Goal: Task Accomplishment & Management: Use online tool/utility

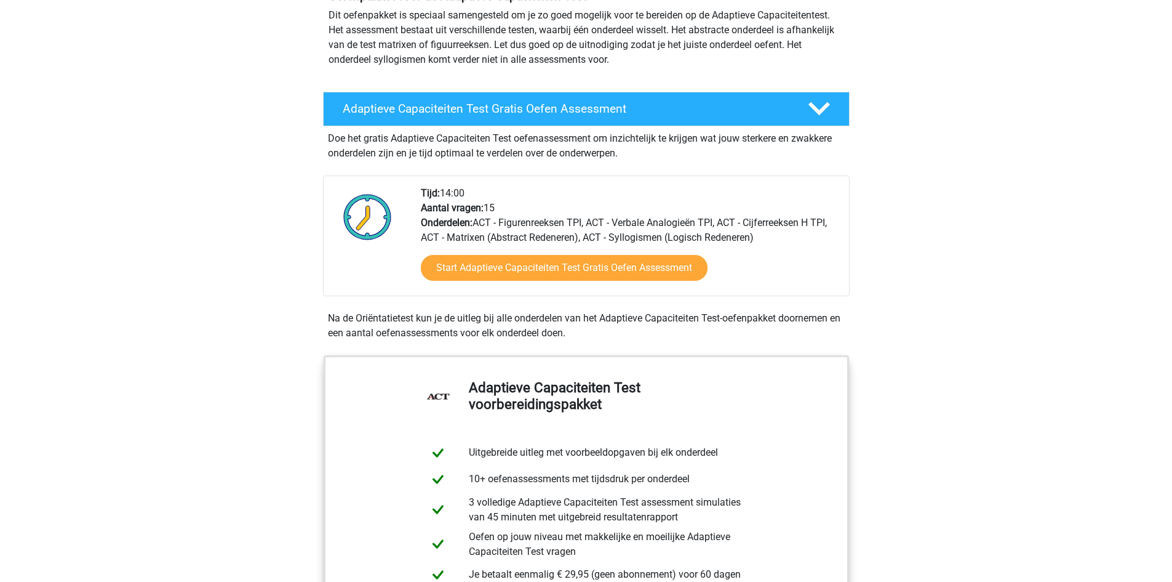
scroll to position [62, 0]
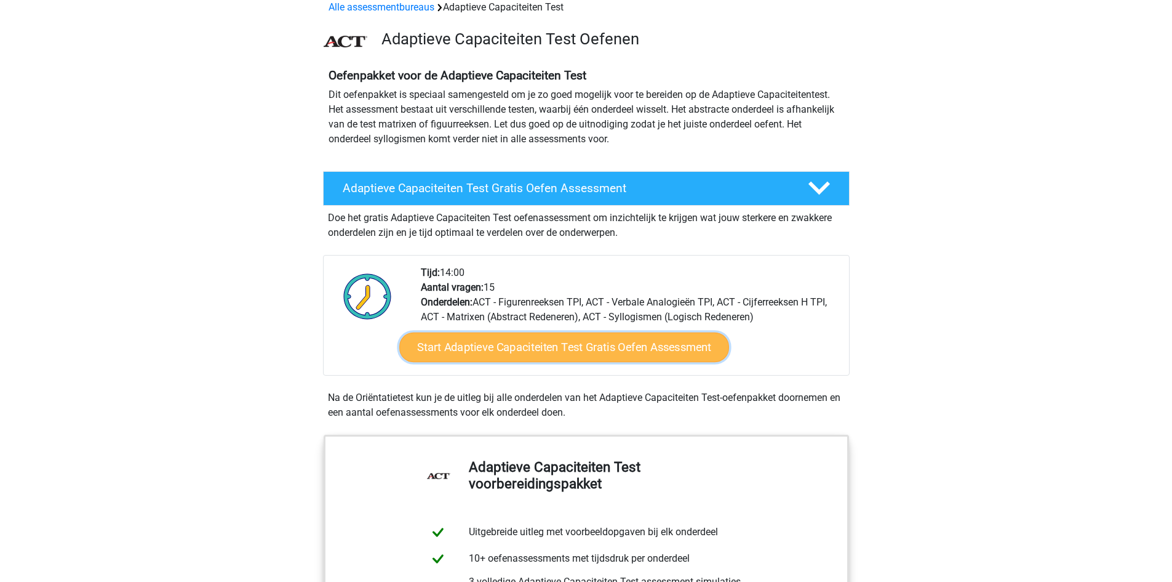
click at [504, 347] on link "Start Adaptieve Capaciteiten Test Gratis Oefen Assessment" at bounding box center [564, 347] width 330 height 30
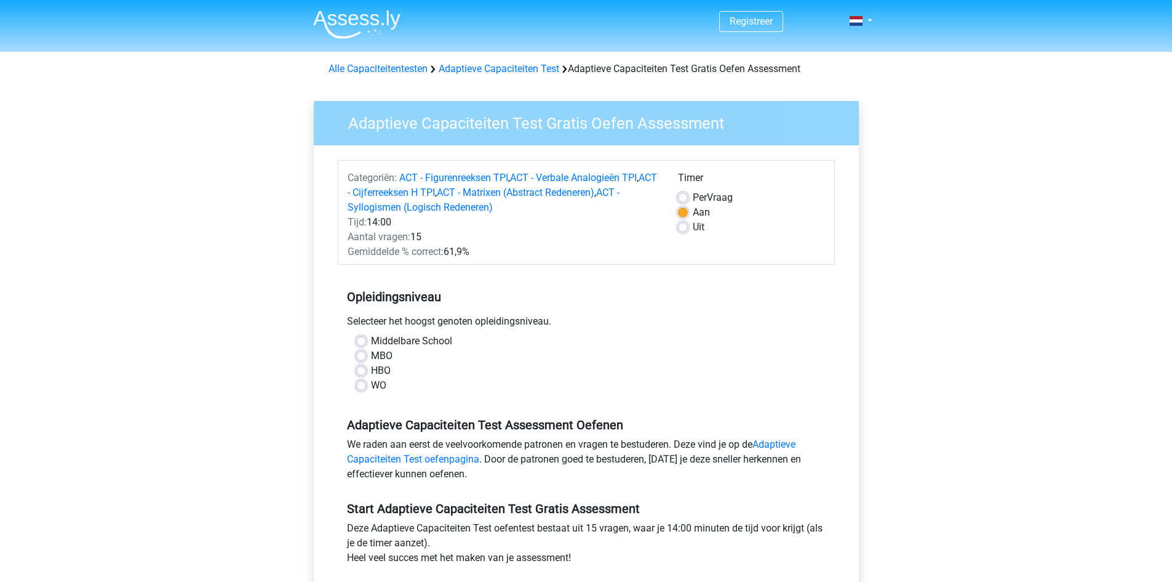
click at [371, 372] on label "HBO" at bounding box center [381, 370] width 20 height 15
click at [361, 372] on input "HBO" at bounding box center [361, 369] width 10 height 12
radio input "true"
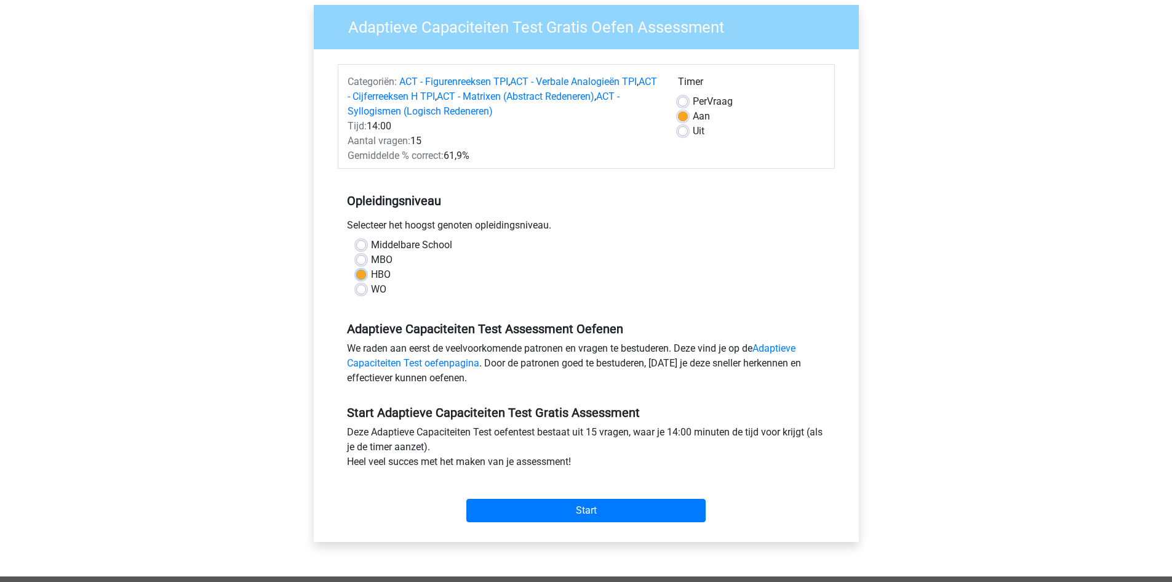
scroll to position [185, 0]
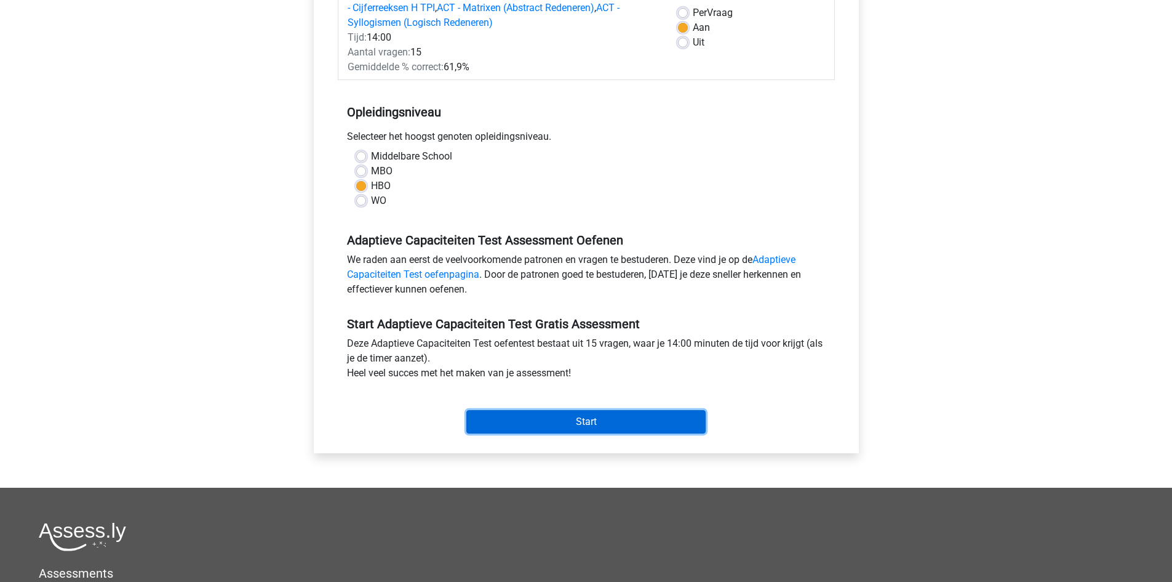
click at [531, 415] on input "Start" at bounding box center [585, 421] width 239 height 23
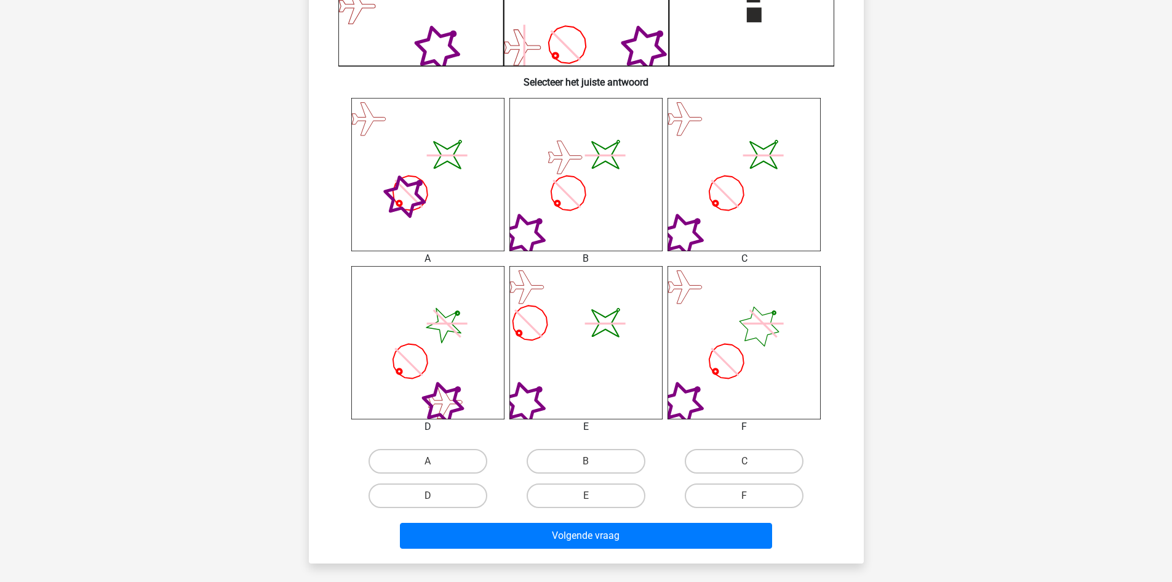
scroll to position [123, 0]
